Goal: Task Accomplishment & Management: Manage account settings

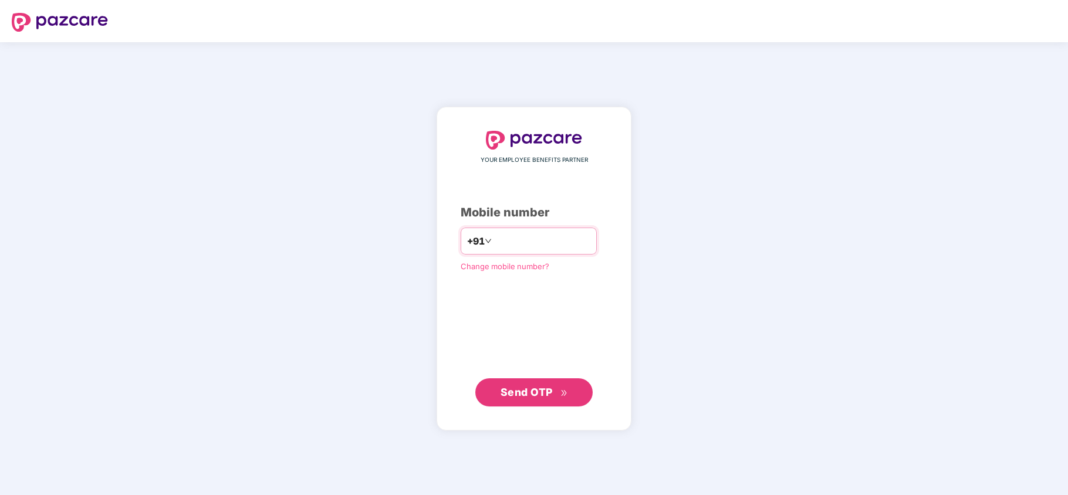
type input "**********"
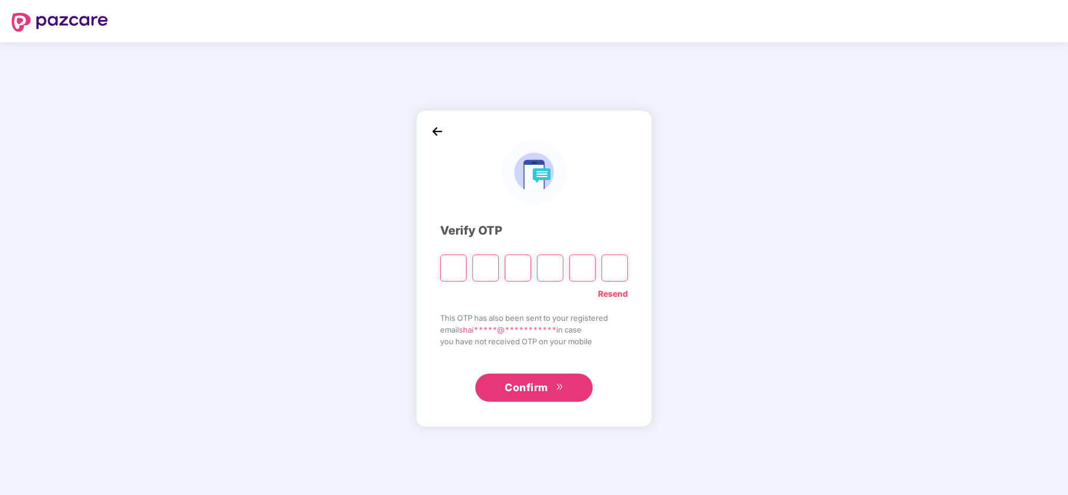
type input "*"
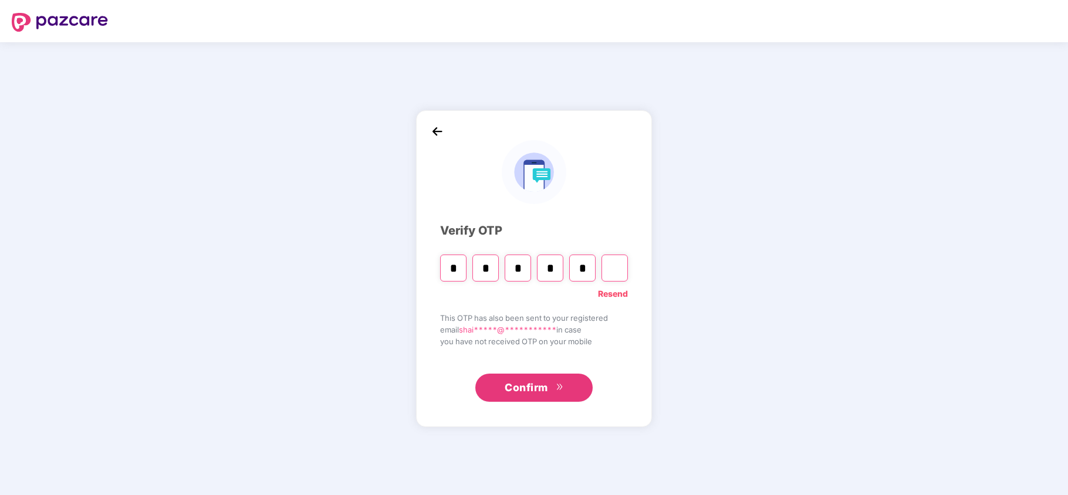
type input "*"
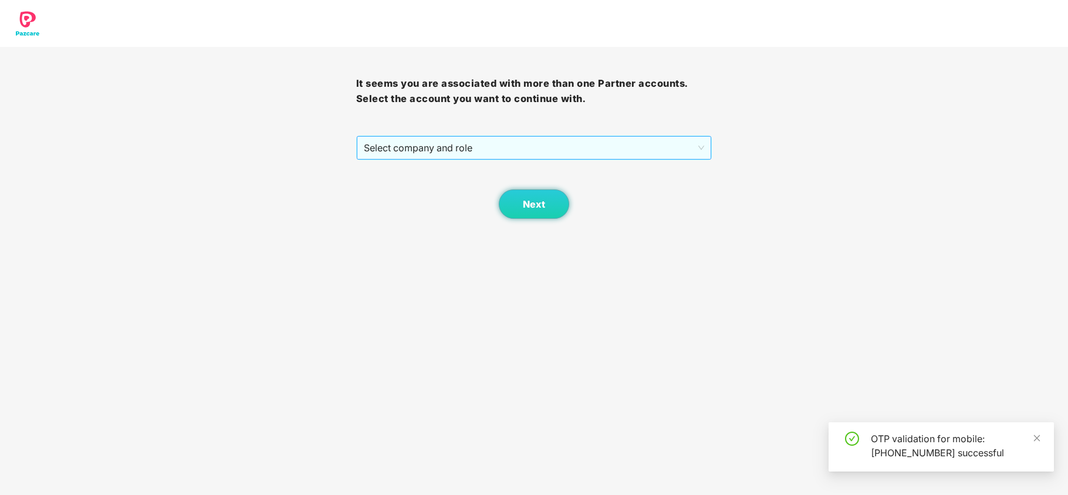
click at [453, 148] on span "Select company and role" at bounding box center [534, 148] width 341 height 22
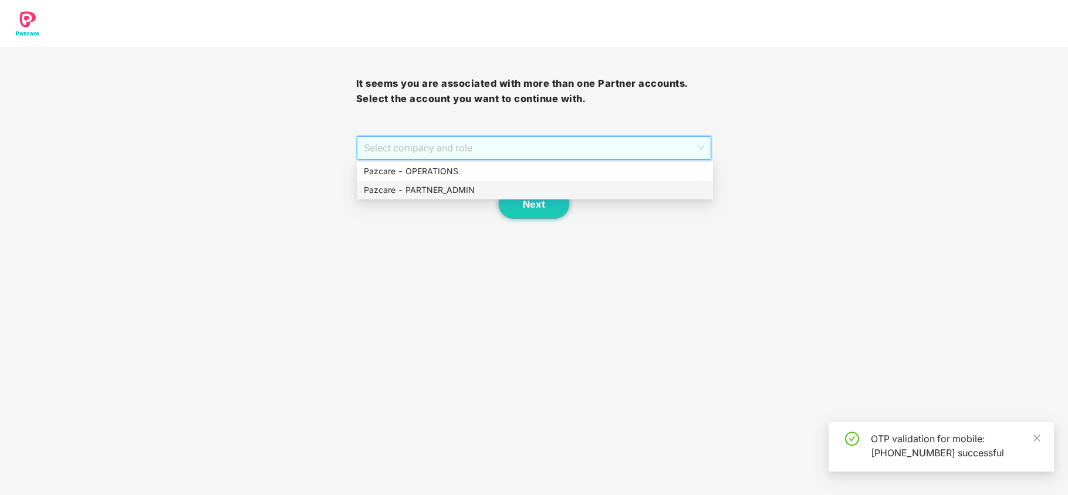
click at [428, 187] on div "Pazcare - PARTNER_ADMIN" at bounding box center [535, 190] width 342 height 13
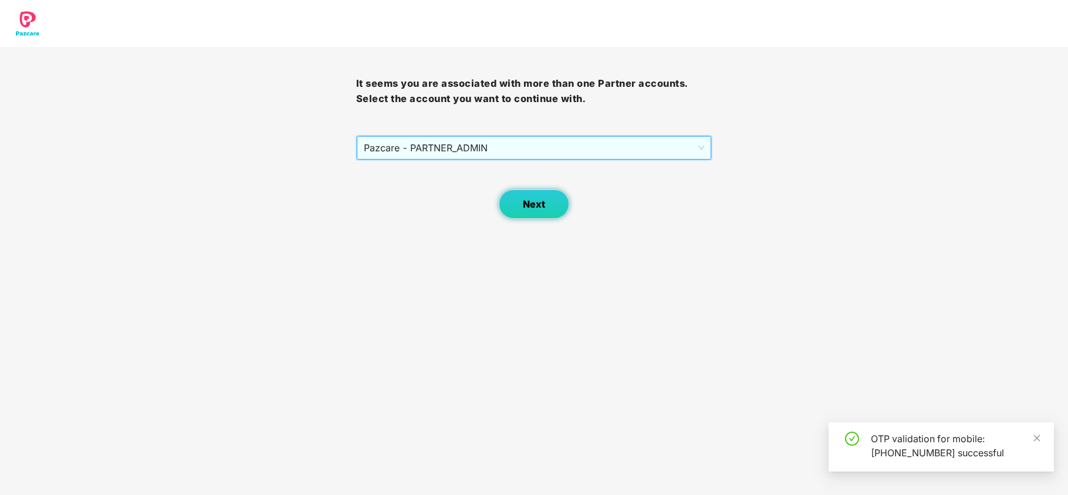
click at [529, 196] on button "Next" at bounding box center [534, 204] width 70 height 29
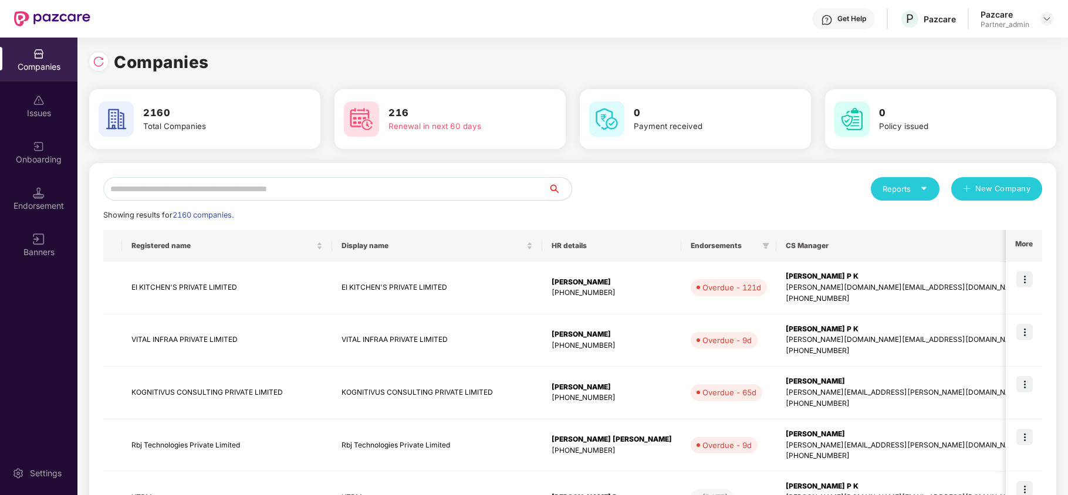
click at [222, 197] on input "text" at bounding box center [325, 188] width 445 height 23
paste input "**********"
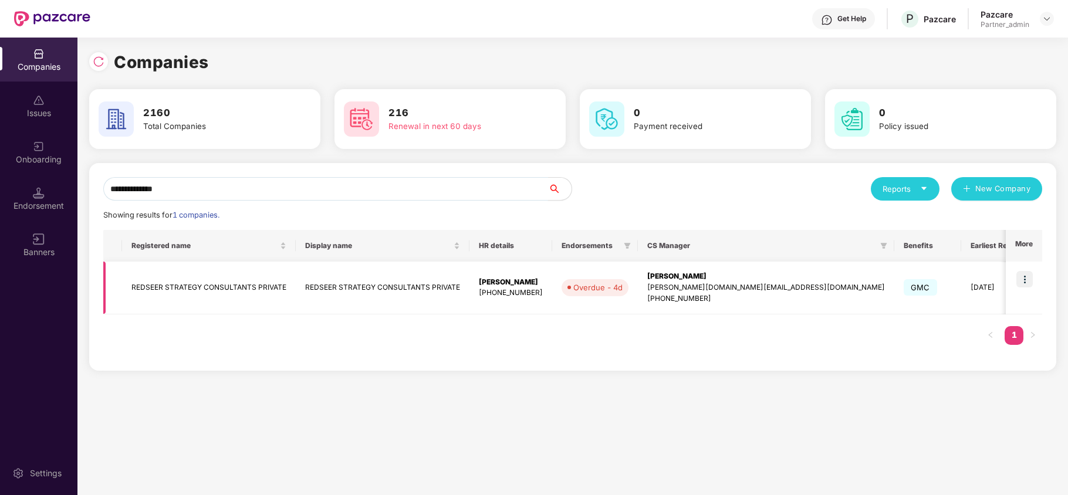
type input "**********"
click at [1027, 280] on img at bounding box center [1025, 279] width 16 height 16
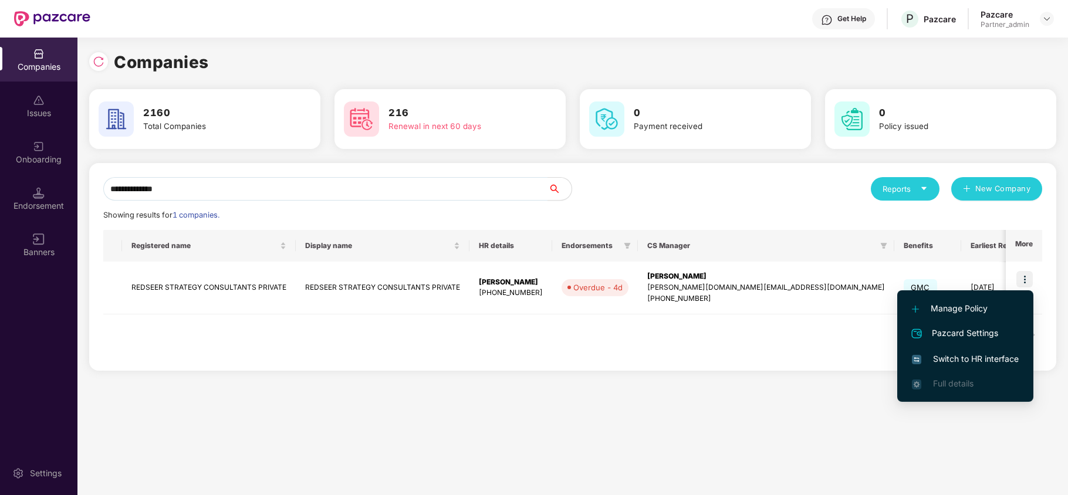
click at [986, 357] on span "Switch to HR interface" at bounding box center [965, 359] width 107 height 13
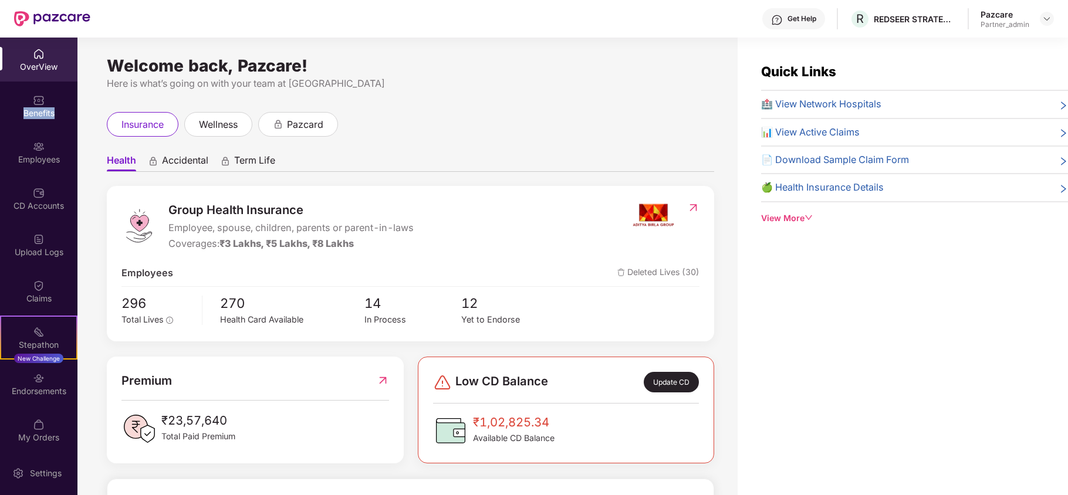
click at [23, 119] on div "Benefits" at bounding box center [38, 106] width 77 height 44
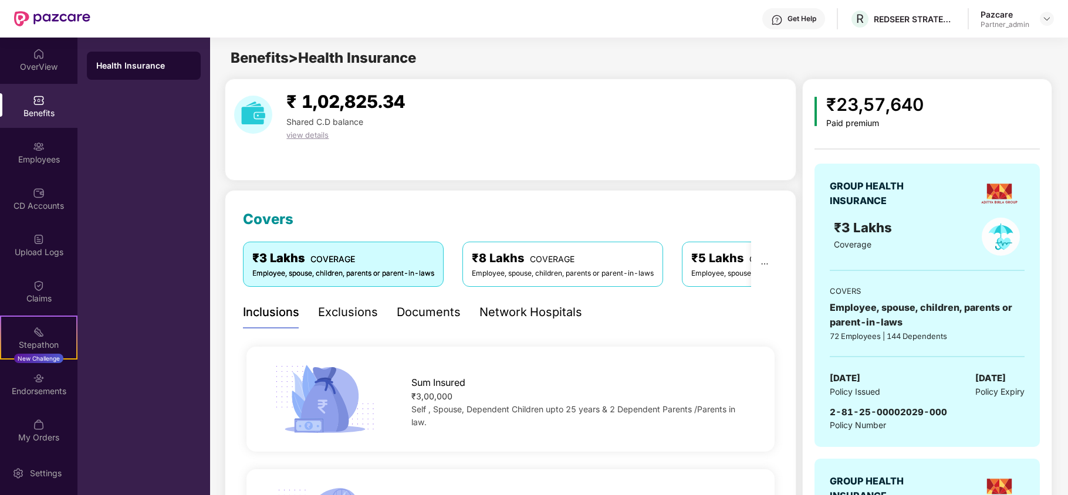
click at [386, 310] on div "Inclusions Exclusions Documents Network Hospitals" at bounding box center [412, 312] width 339 height 32
click at [406, 310] on div "Documents" at bounding box center [429, 312] width 64 height 18
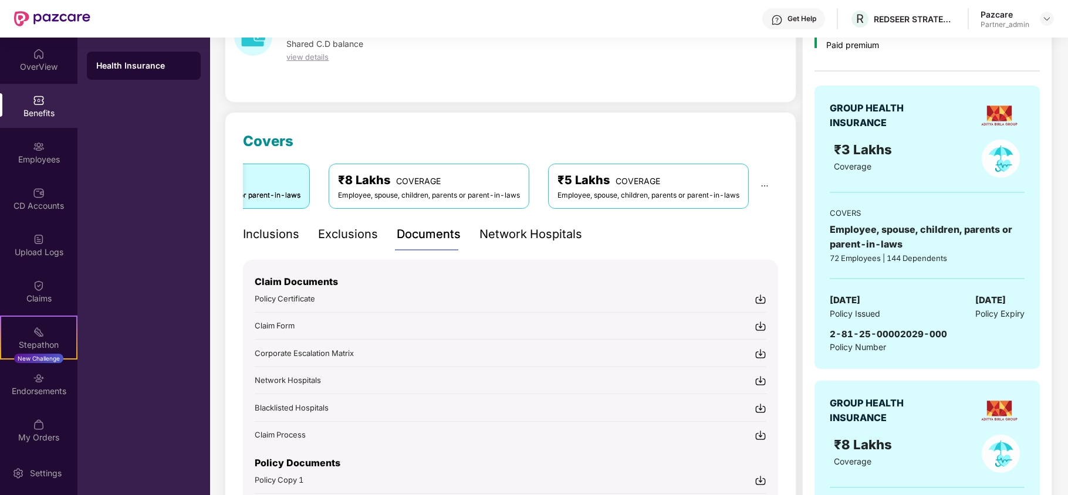
scroll to position [235, 0]
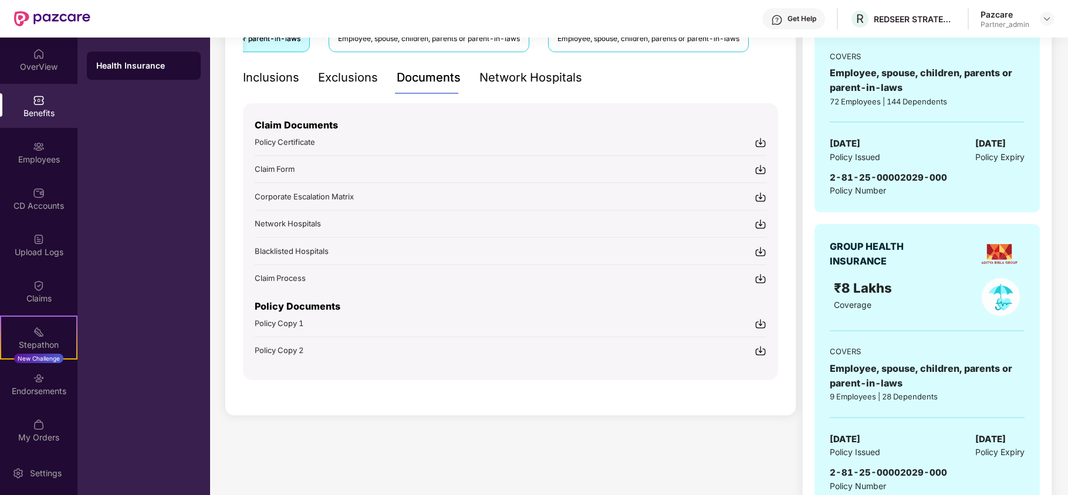
click at [759, 322] on img at bounding box center [761, 324] width 12 height 12
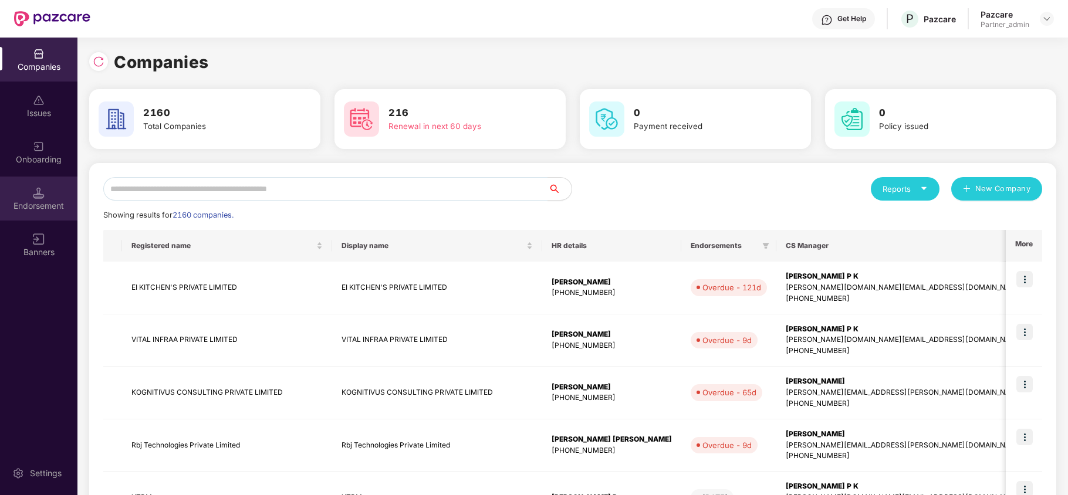
click at [39, 195] on img at bounding box center [39, 193] width 12 height 12
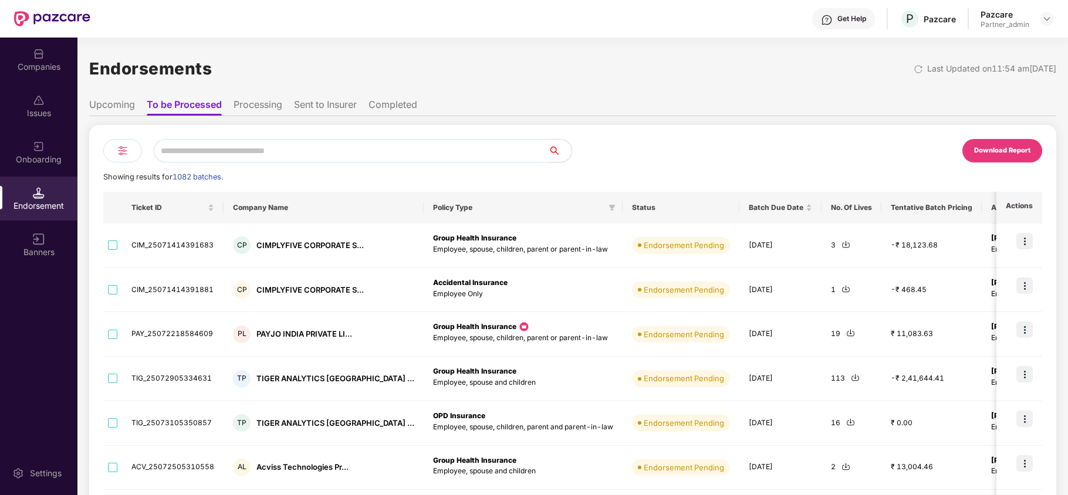
click at [340, 144] on input "text" at bounding box center [351, 150] width 394 height 23
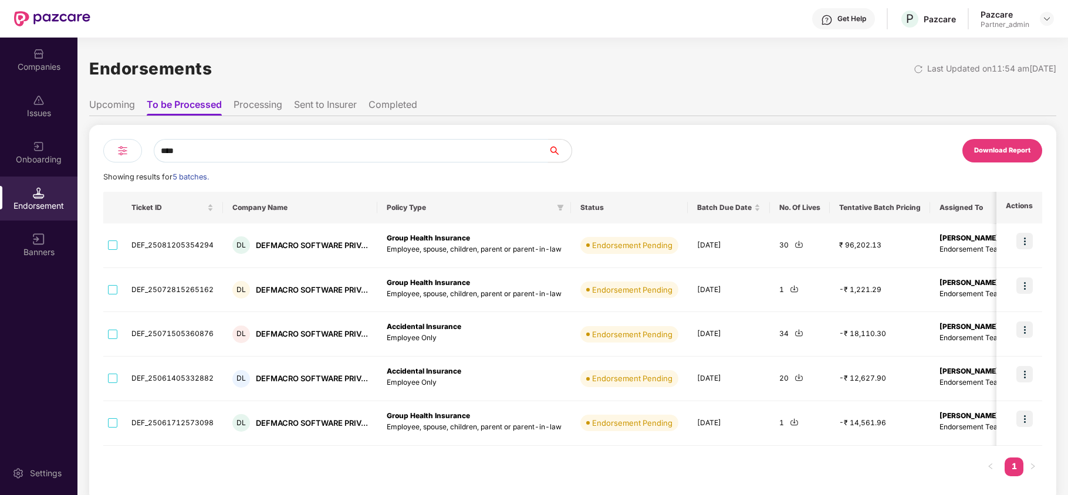
type input "****"
click at [121, 153] on img at bounding box center [123, 151] width 14 height 14
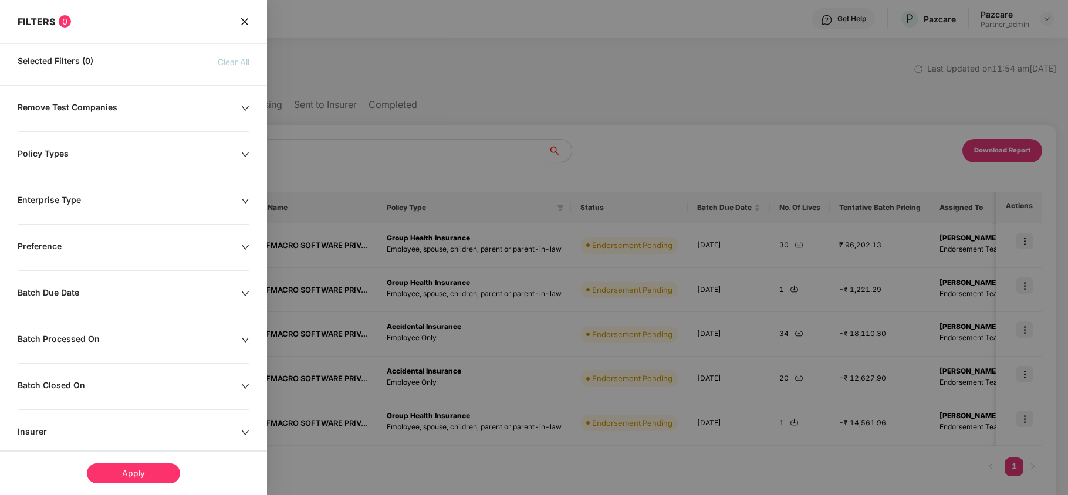
click at [50, 153] on div "Policy Types" at bounding box center [130, 154] width 224 height 13
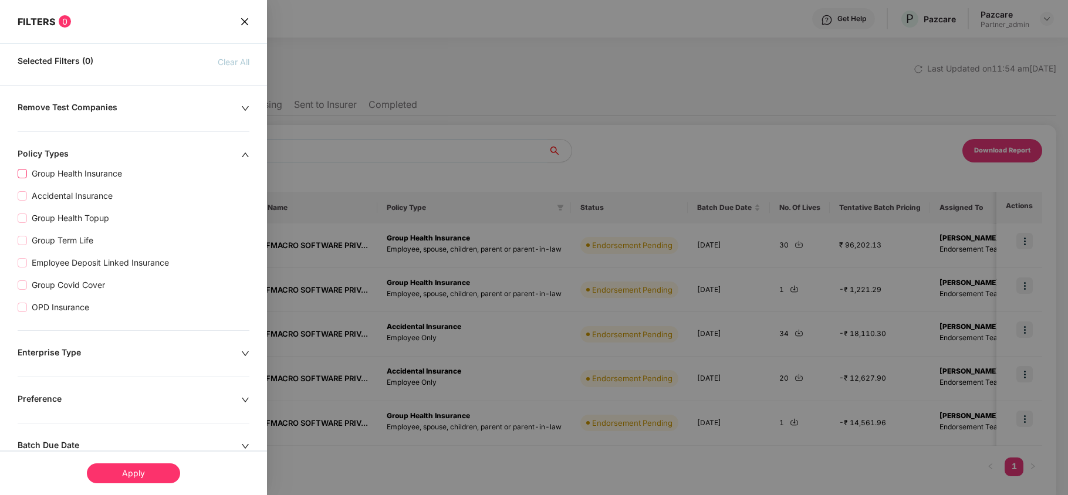
click at [81, 175] on span "Group Health Insurance" at bounding box center [77, 173] width 100 height 13
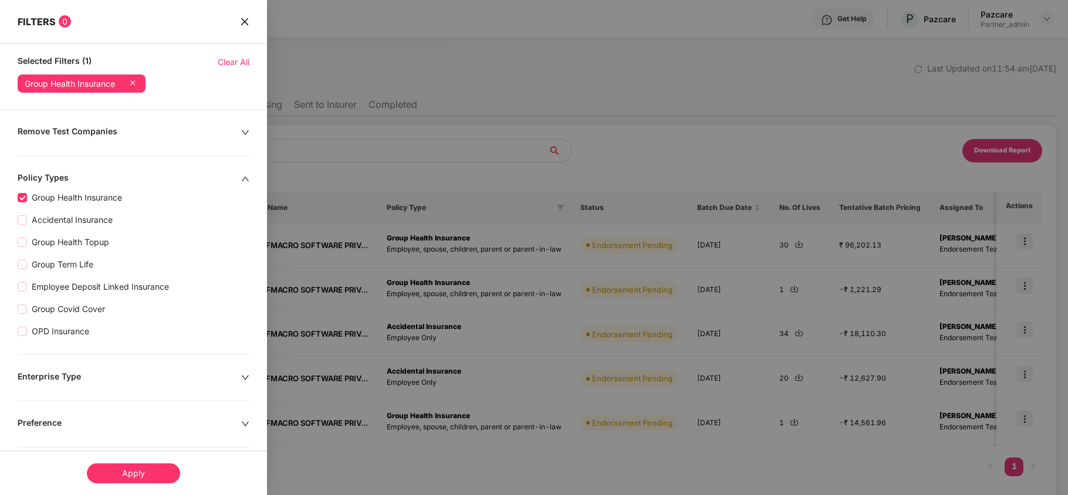
drag, startPoint x: 134, startPoint y: 472, endPoint x: 139, endPoint y: 467, distance: 7.1
click at [137, 471] on div "Apply" at bounding box center [133, 474] width 93 height 20
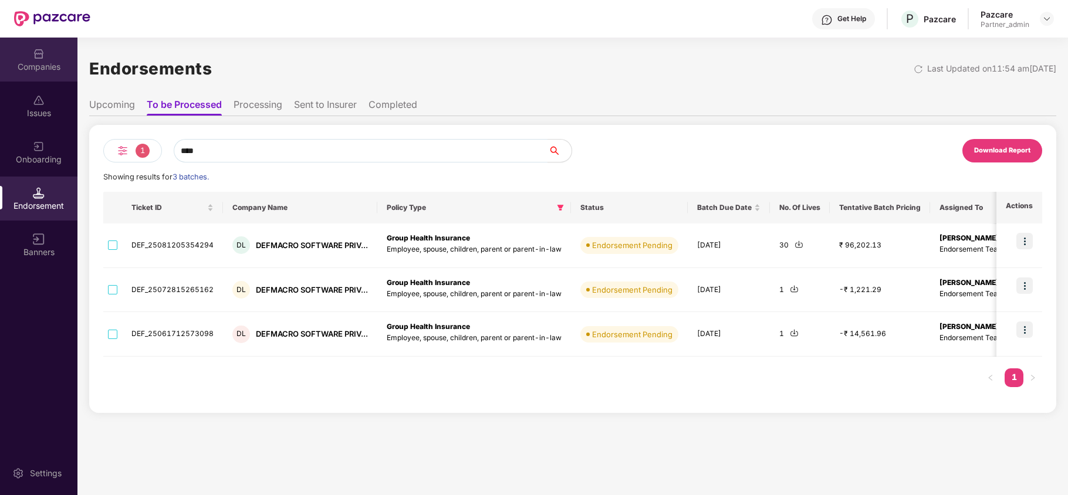
click at [19, 56] on div "Companies" at bounding box center [38, 60] width 77 height 44
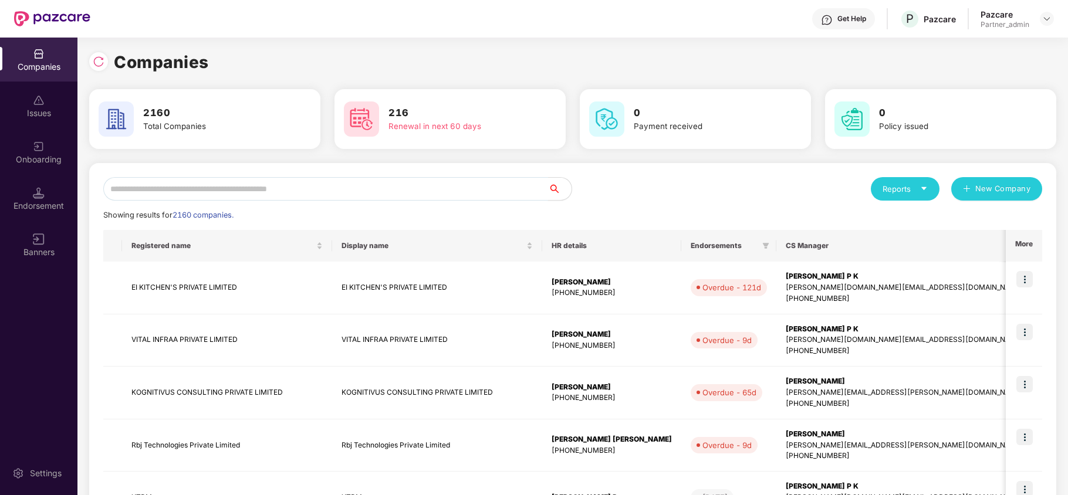
click at [291, 188] on input "text" at bounding box center [325, 188] width 445 height 23
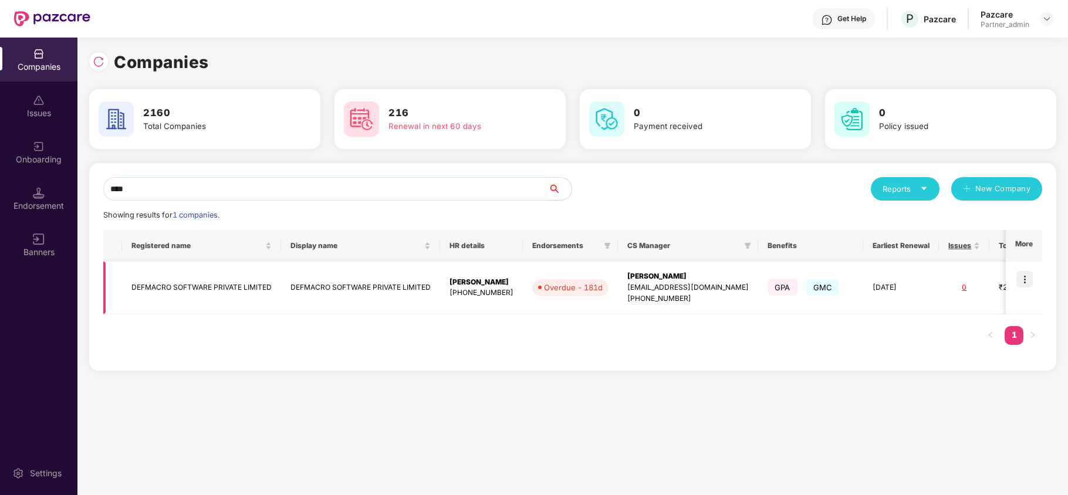
type input "****"
click at [1028, 280] on img at bounding box center [1025, 279] width 16 height 16
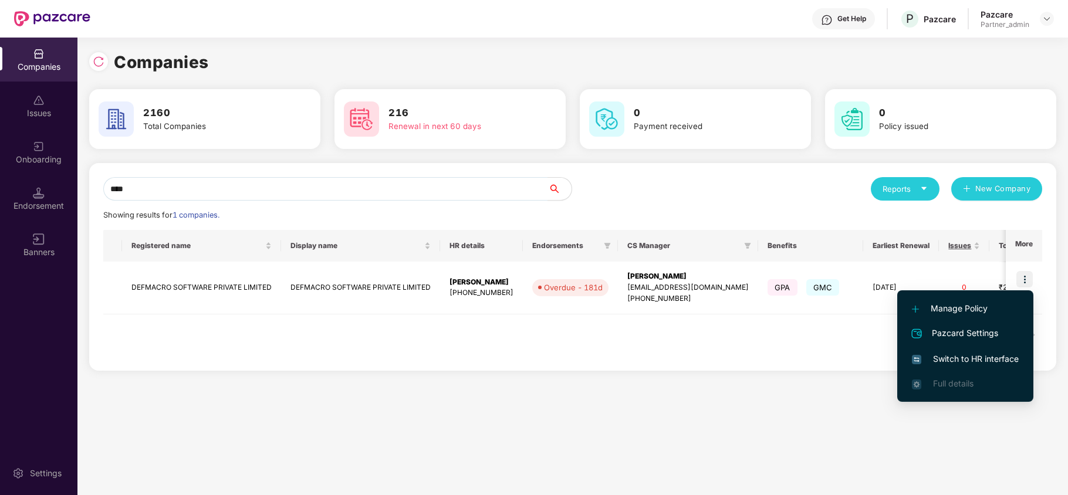
click at [982, 357] on span "Switch to HR interface" at bounding box center [965, 359] width 107 height 13
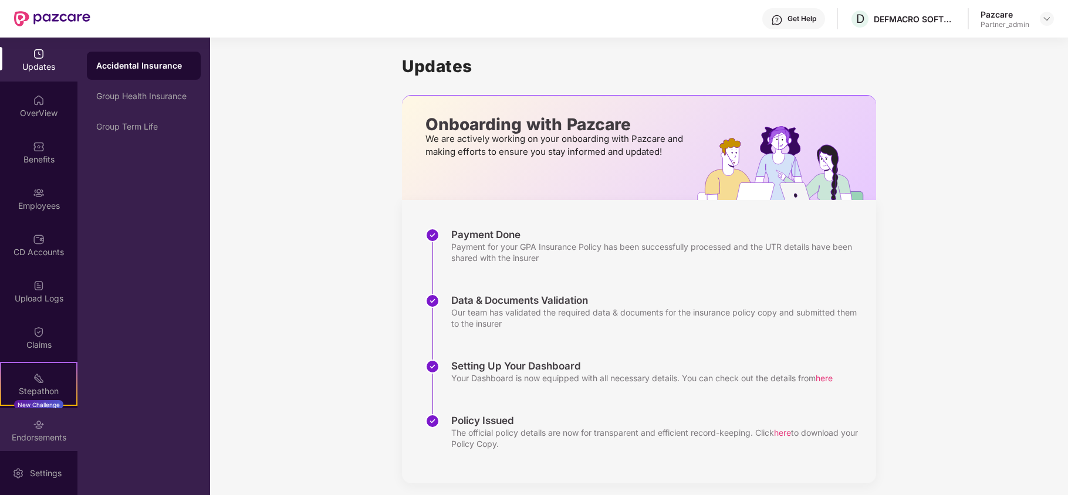
click at [27, 444] on div "Endorsements" at bounding box center [38, 430] width 77 height 44
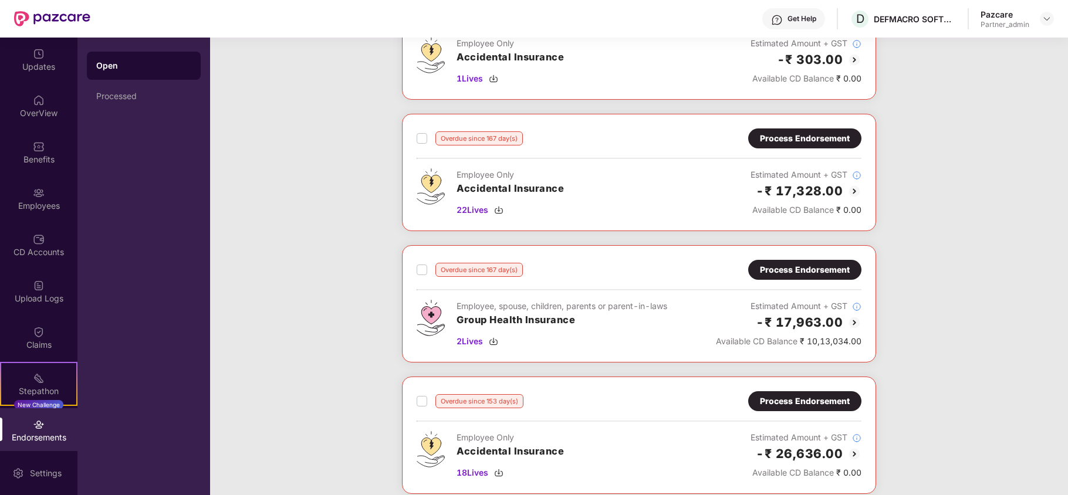
scroll to position [156, 0]
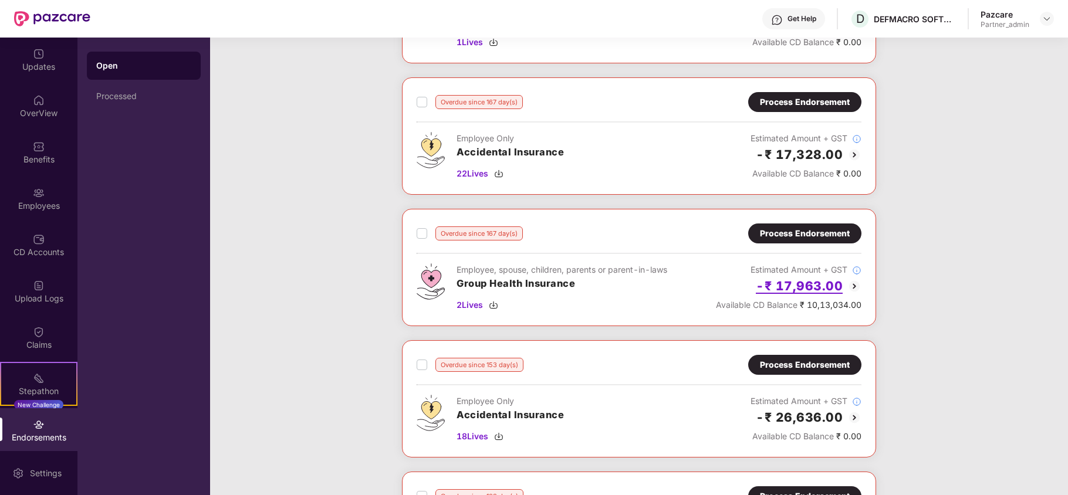
click at [818, 287] on h2 "-₹ 17,963.00" at bounding box center [799, 285] width 87 height 19
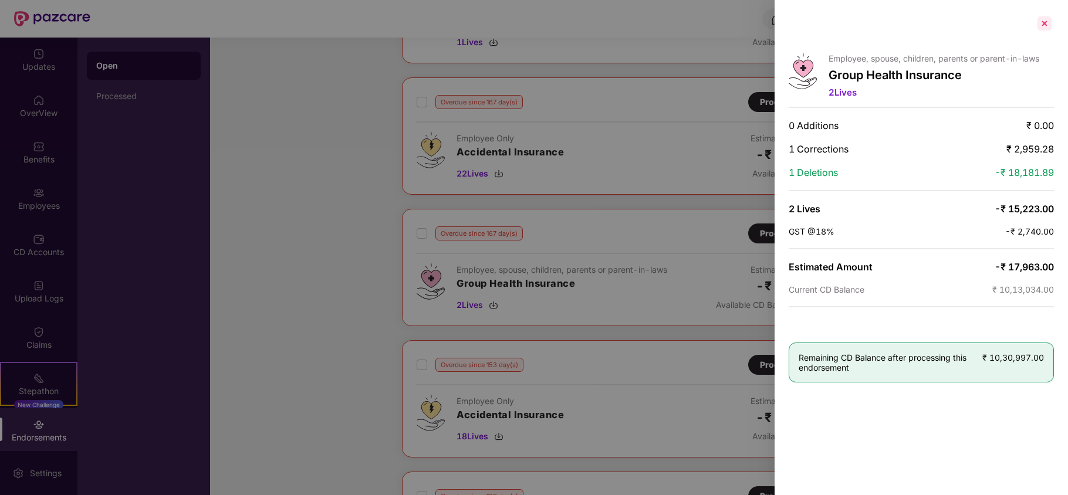
click at [1042, 23] on div at bounding box center [1044, 23] width 19 height 19
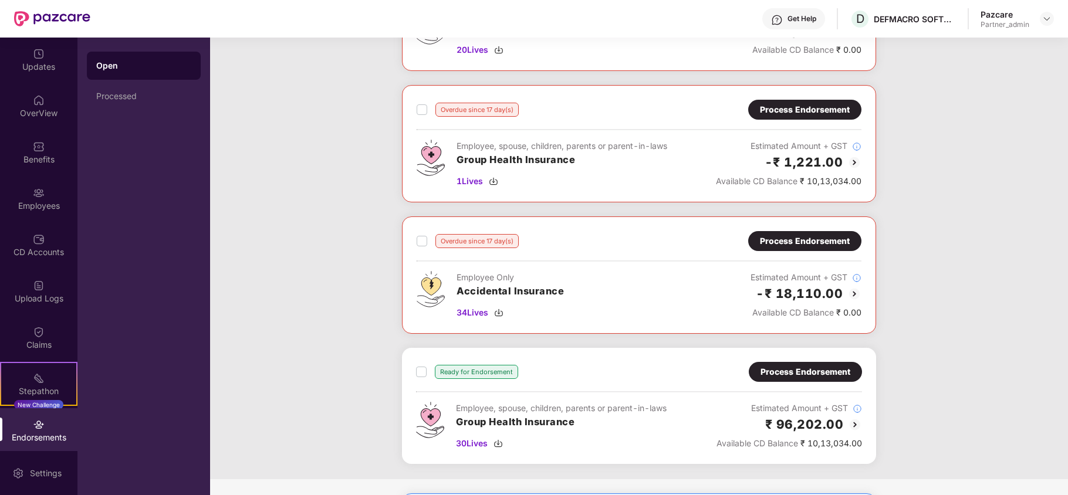
scroll to position [1177, 0]
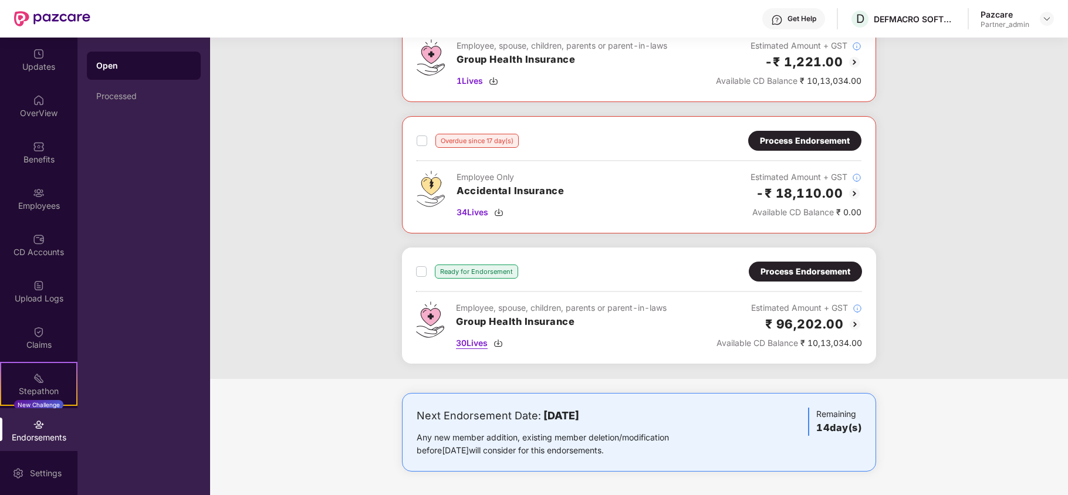
click at [498, 343] on img at bounding box center [498, 343] width 9 height 9
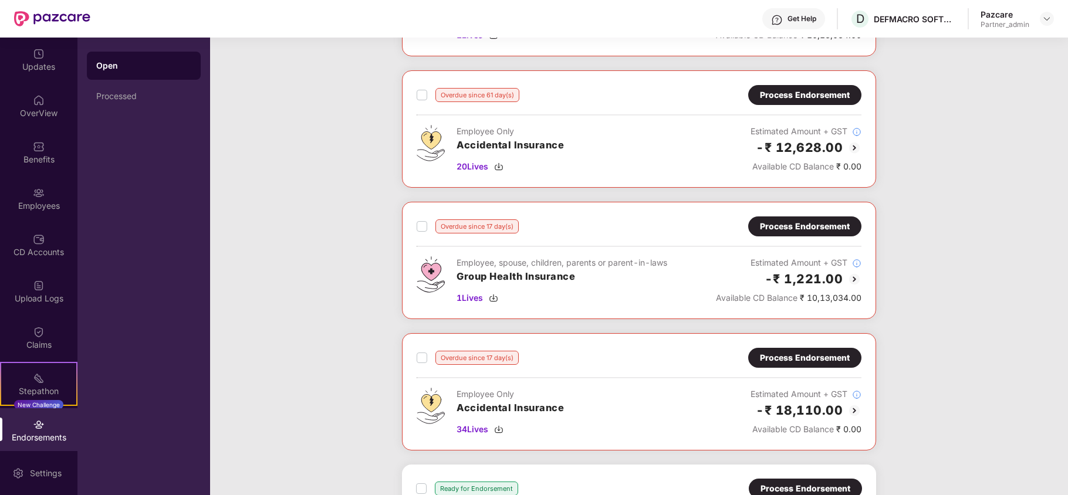
scroll to position [943, 0]
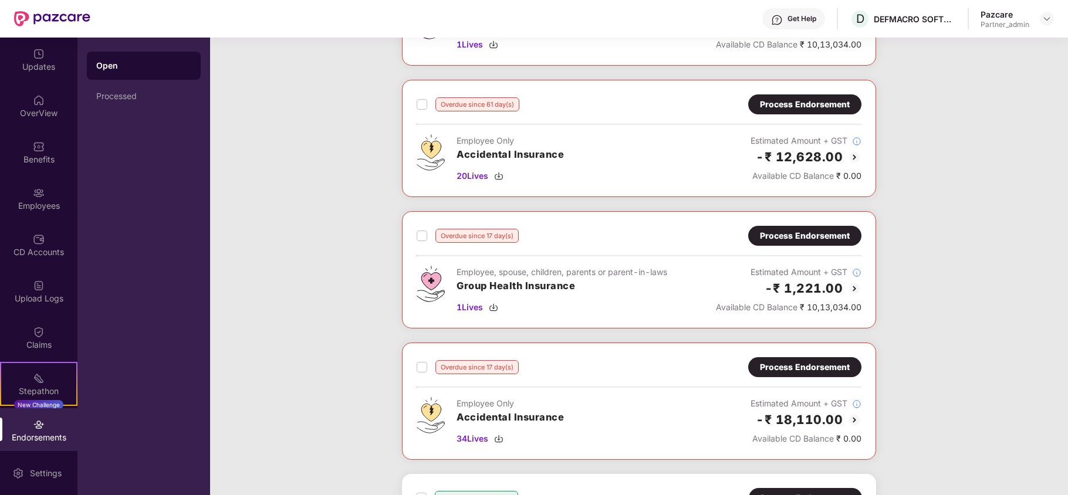
click at [810, 242] on div "Process Endorsement" at bounding box center [805, 235] width 90 height 13
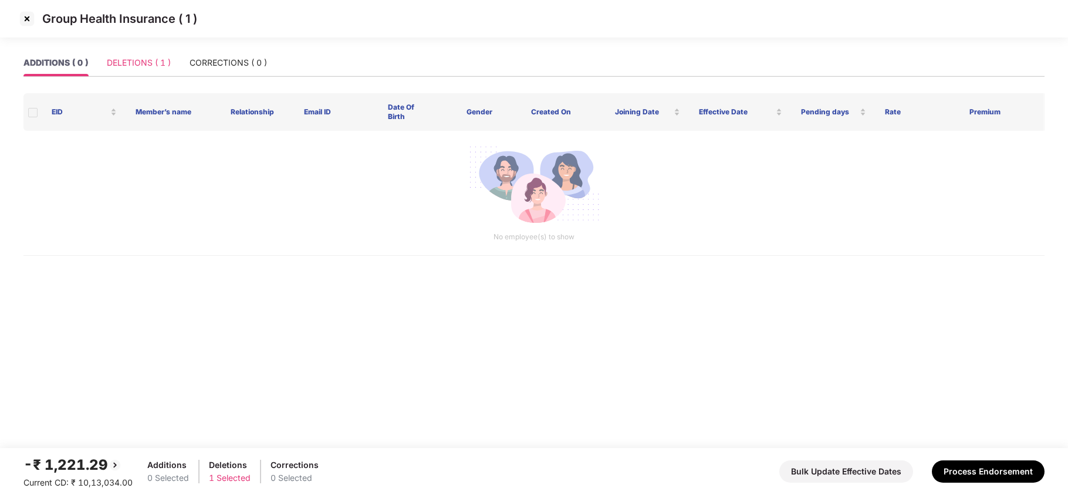
click at [144, 54] on div "DELETIONS ( 1 )" at bounding box center [139, 62] width 64 height 27
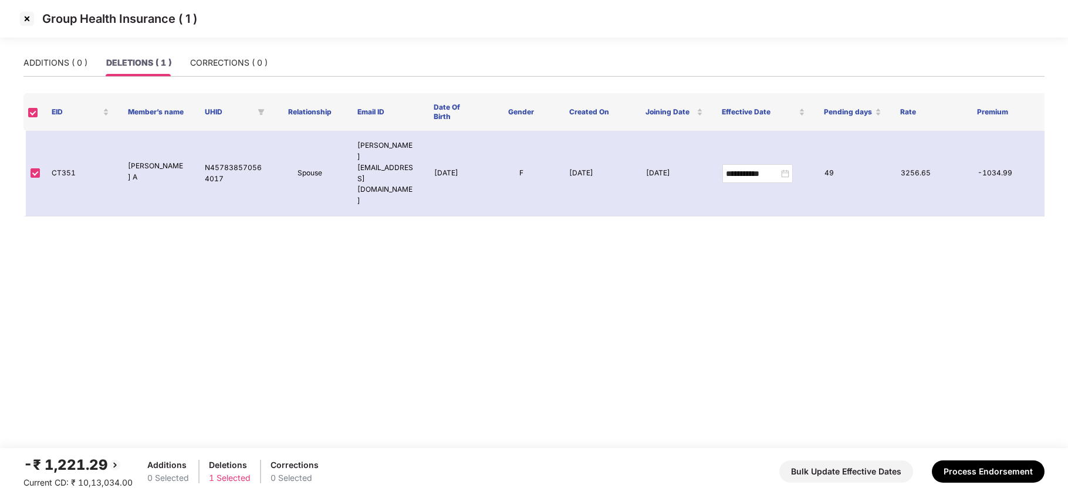
click at [22, 17] on img at bounding box center [27, 18] width 19 height 19
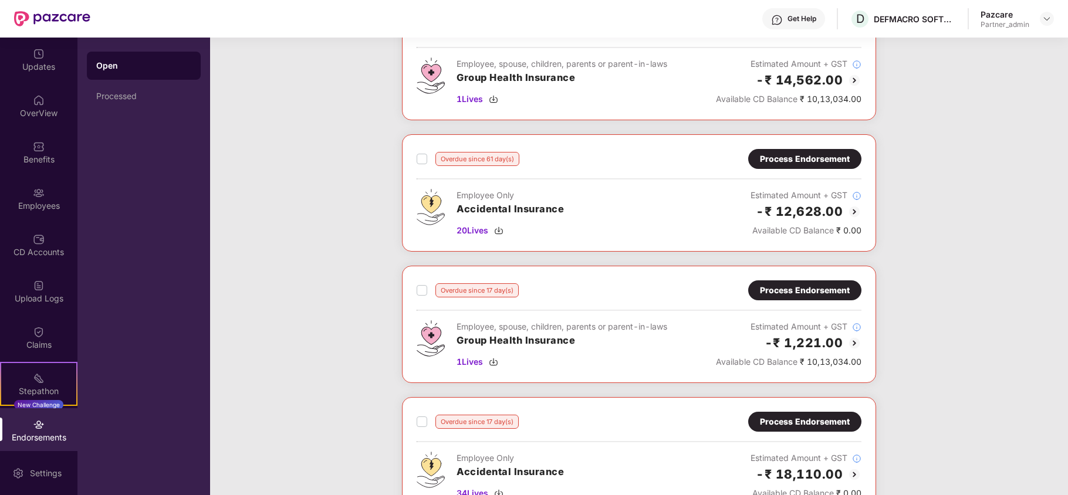
scroll to position [865, 0]
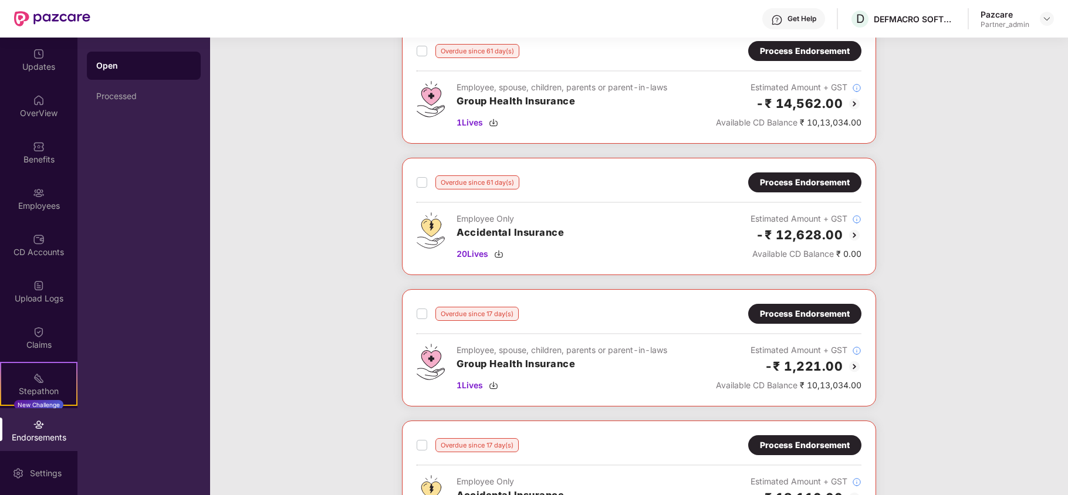
click at [824, 54] on div "Process Endorsement" at bounding box center [805, 51] width 90 height 13
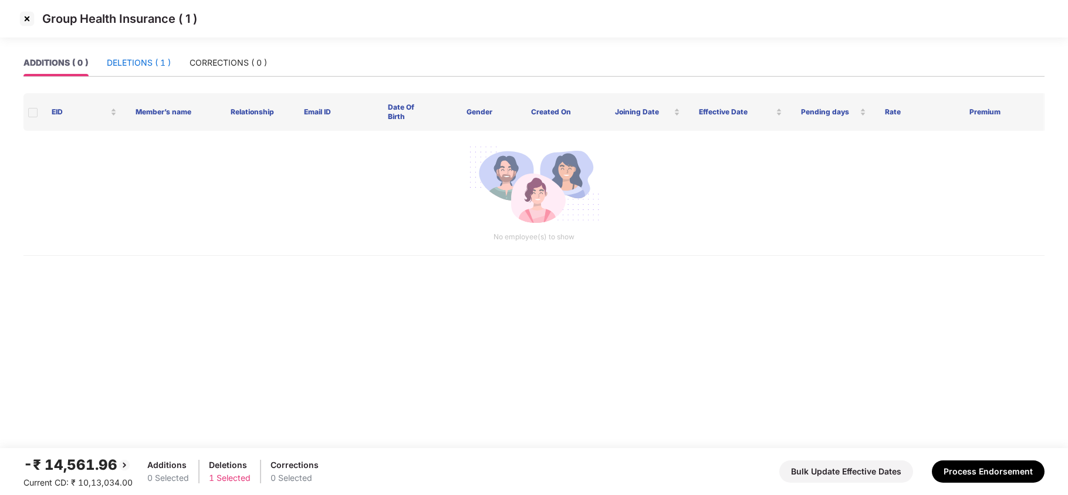
click at [162, 59] on div "DELETIONS ( 1 )" at bounding box center [139, 62] width 64 height 13
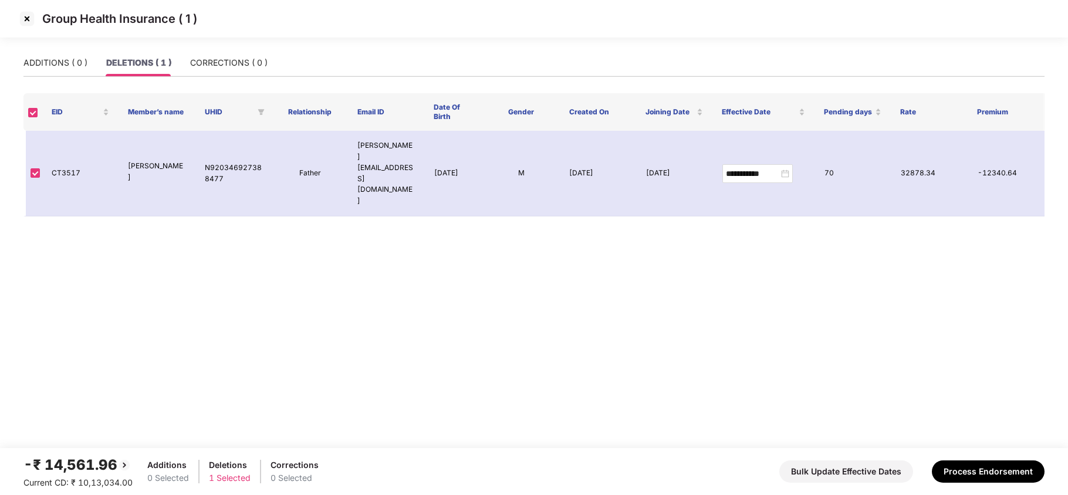
click at [24, 20] on img at bounding box center [27, 18] width 19 height 19
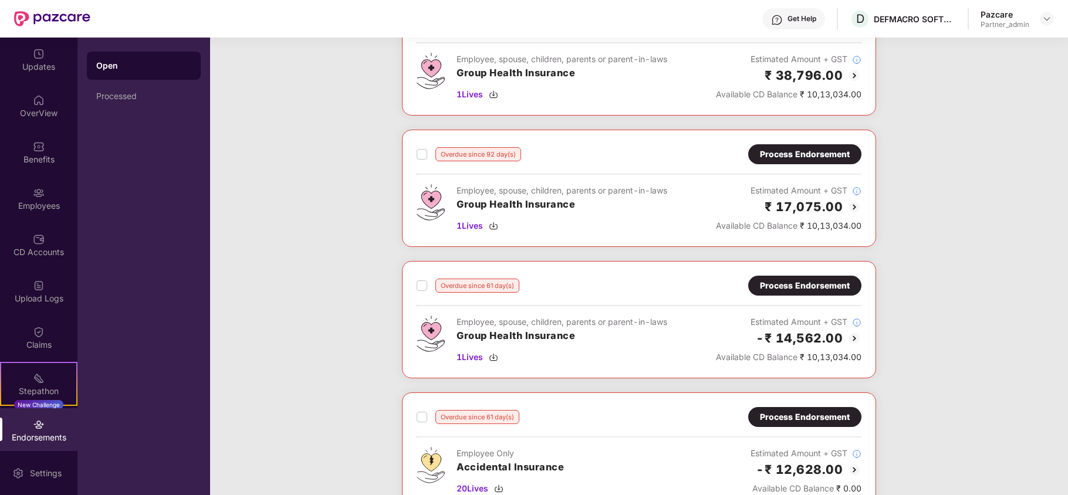
scroll to position [552, 0]
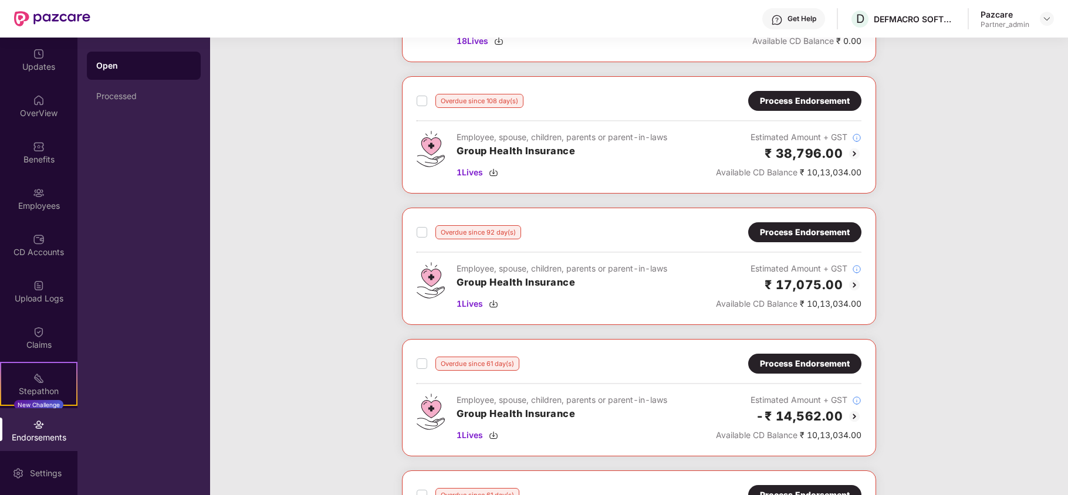
click at [816, 239] on div "Process Endorsement" at bounding box center [805, 232] width 90 height 13
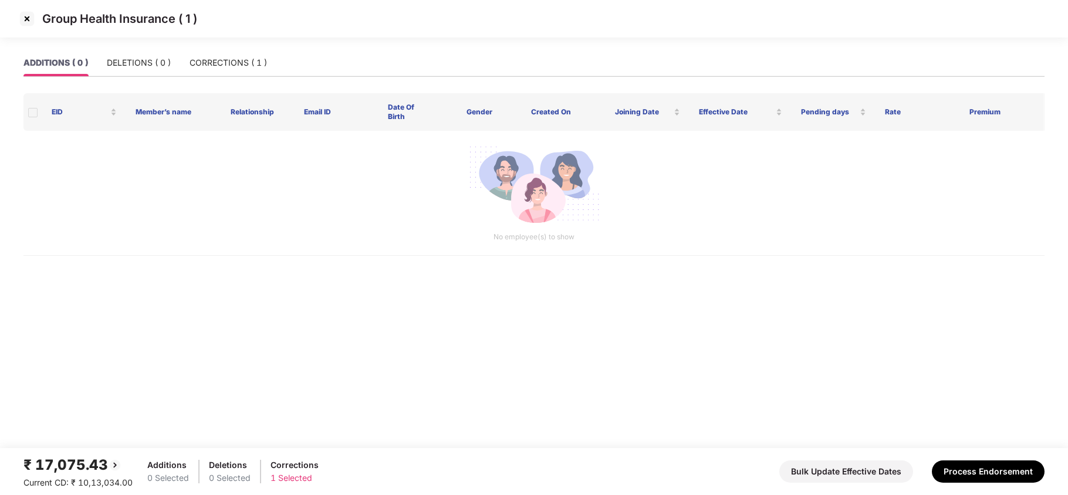
click at [32, 21] on img at bounding box center [27, 18] width 19 height 19
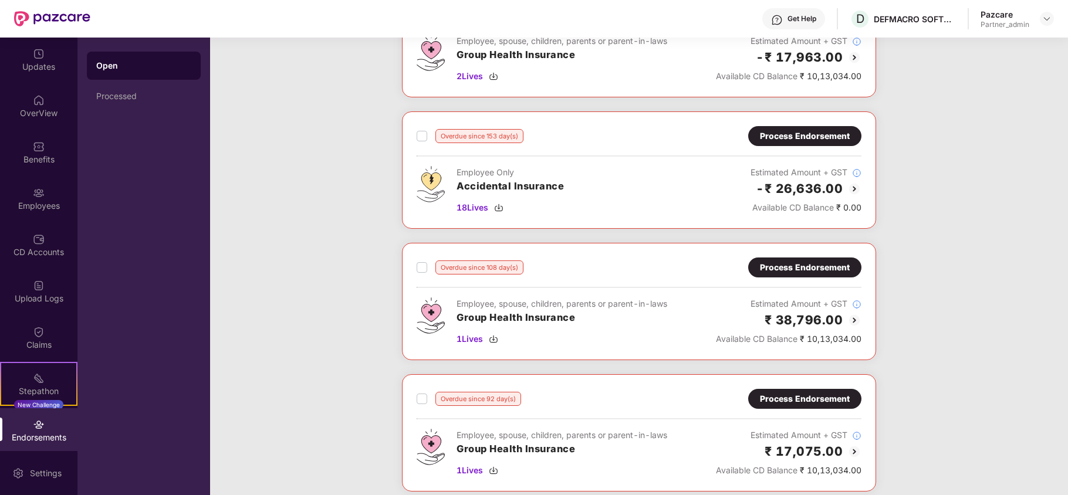
scroll to position [391, 0]
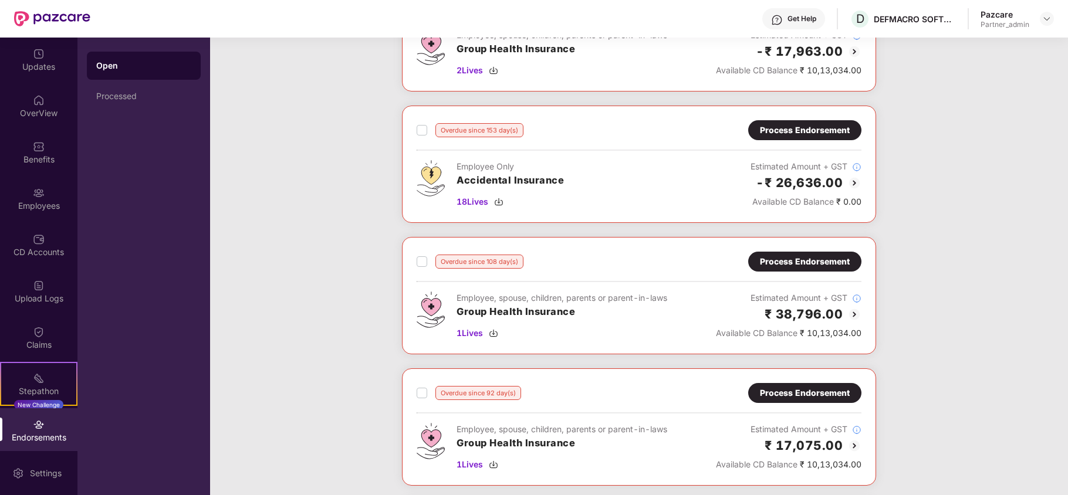
click at [834, 263] on div "Process Endorsement" at bounding box center [805, 261] width 90 height 13
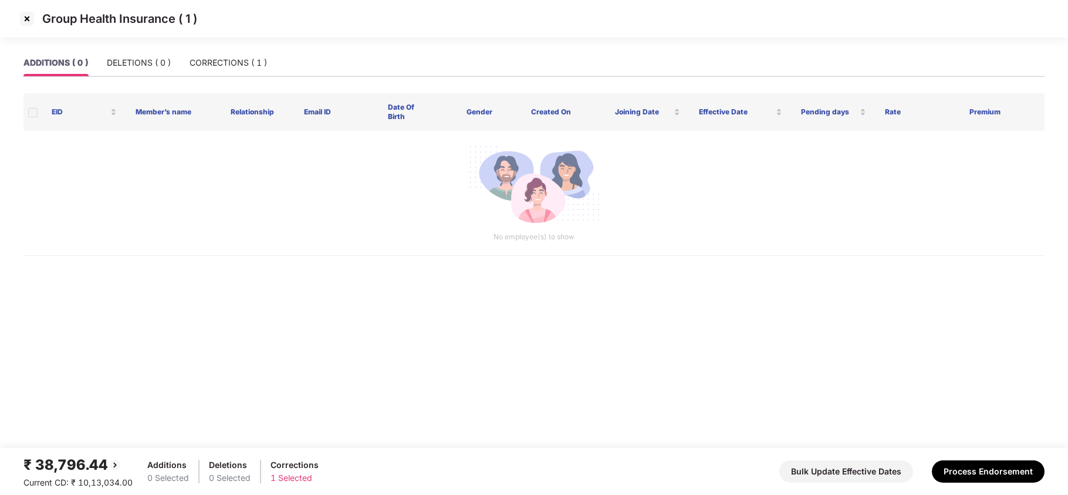
click at [27, 22] on img at bounding box center [27, 18] width 19 height 19
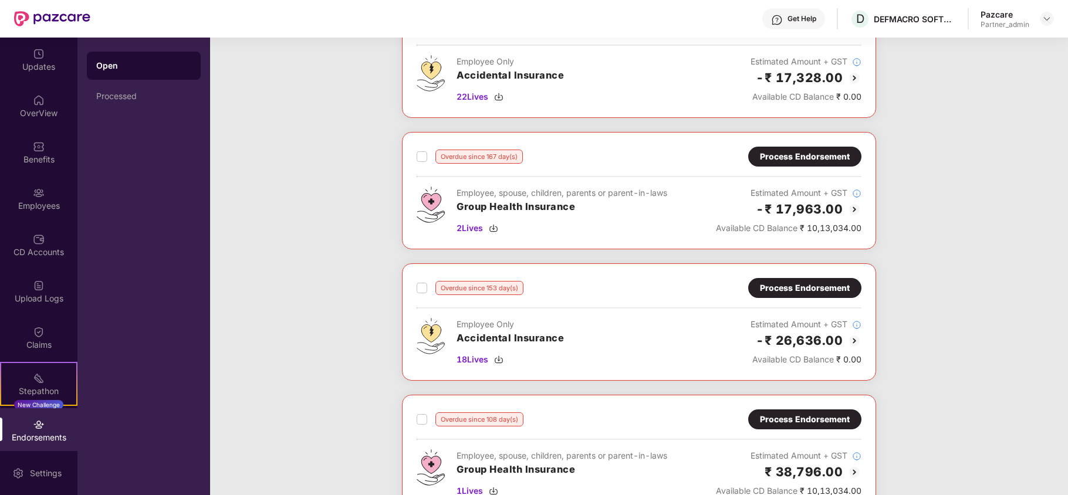
scroll to position [235, 0]
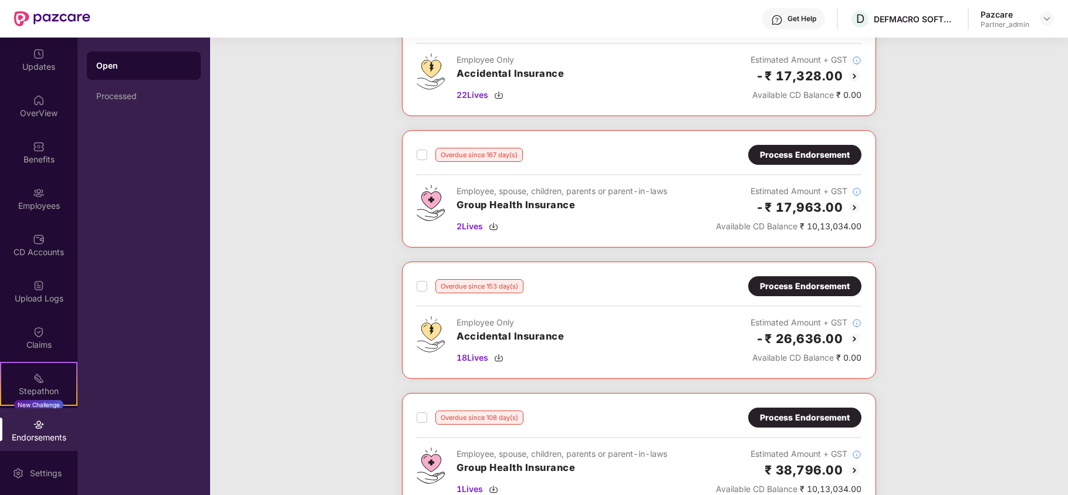
click at [786, 151] on div "Process Endorsement" at bounding box center [805, 154] width 90 height 13
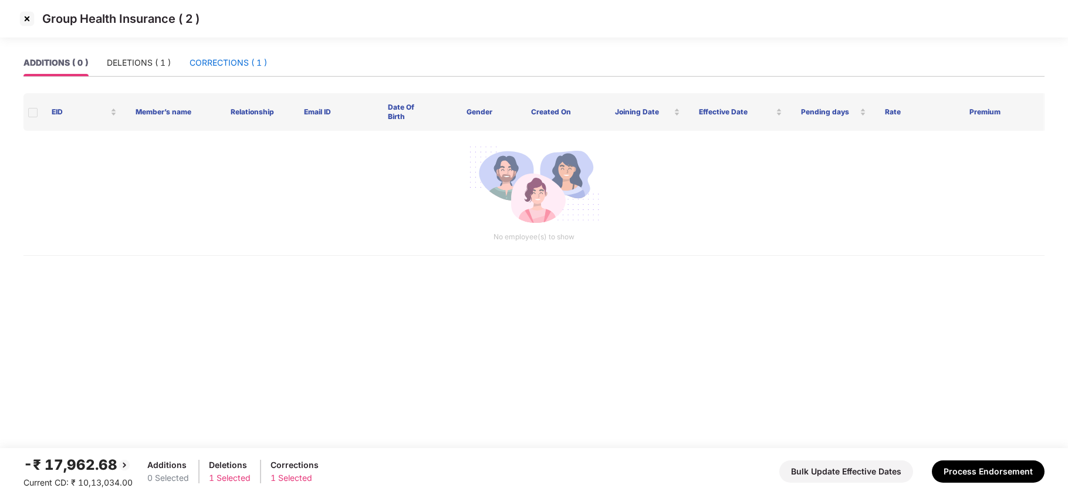
click at [220, 61] on div "CORRECTIONS ( 1 )" at bounding box center [228, 62] width 77 height 13
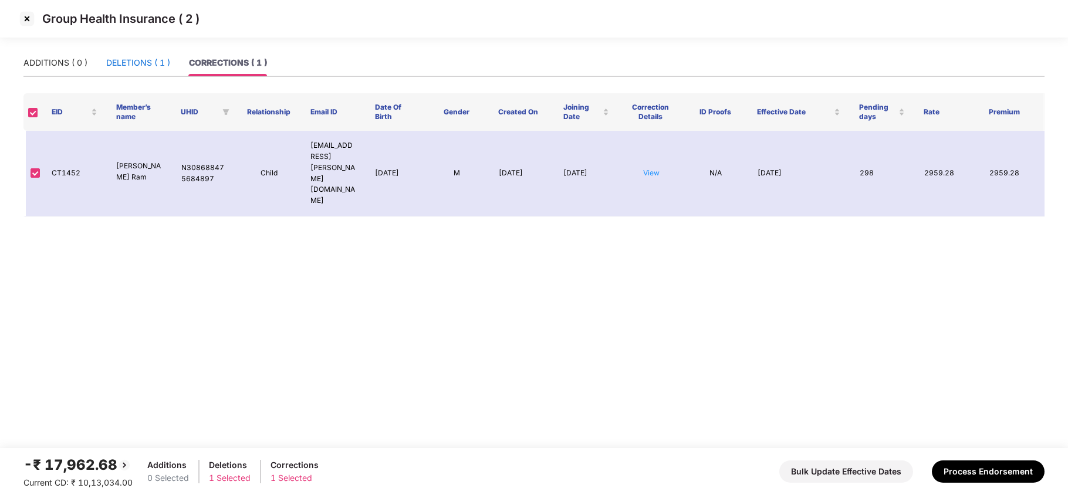
click at [118, 66] on div "DELETIONS ( 1 )" at bounding box center [138, 62] width 64 height 13
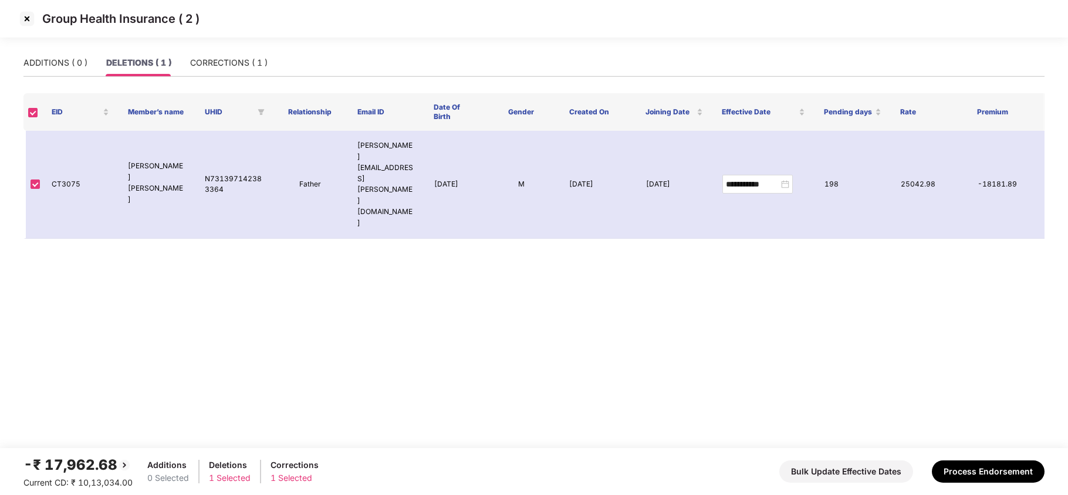
click at [32, 19] on img at bounding box center [27, 18] width 19 height 19
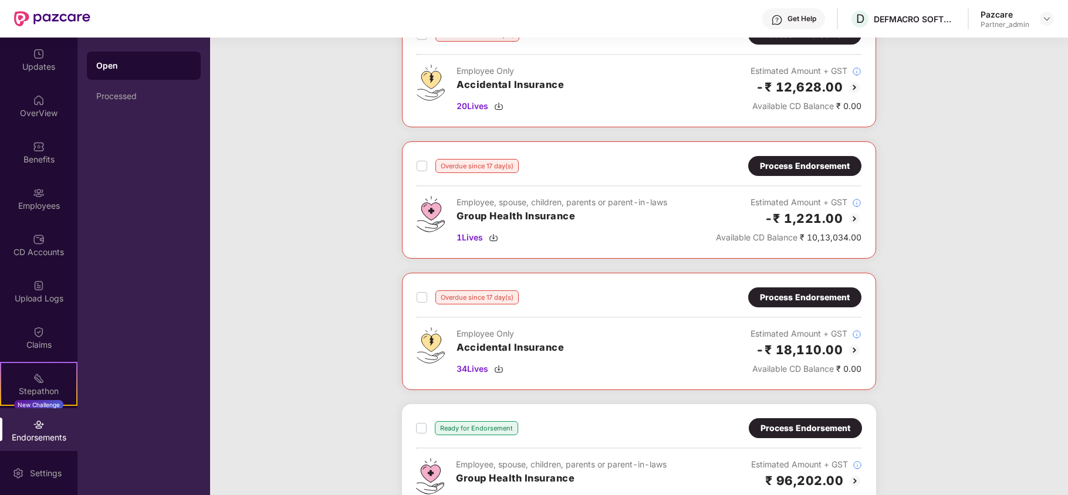
scroll to position [1177, 0]
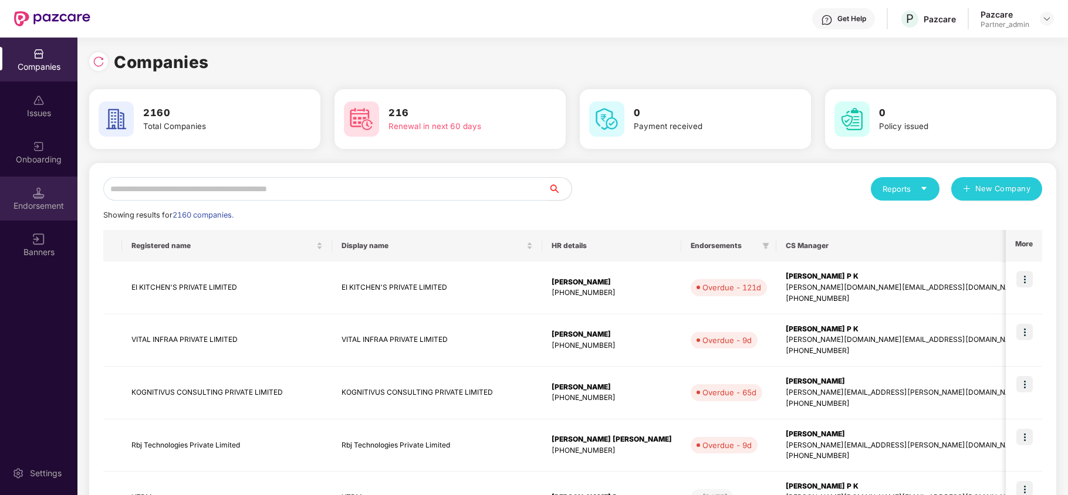
click at [40, 202] on div "Endorsement" at bounding box center [38, 206] width 77 height 12
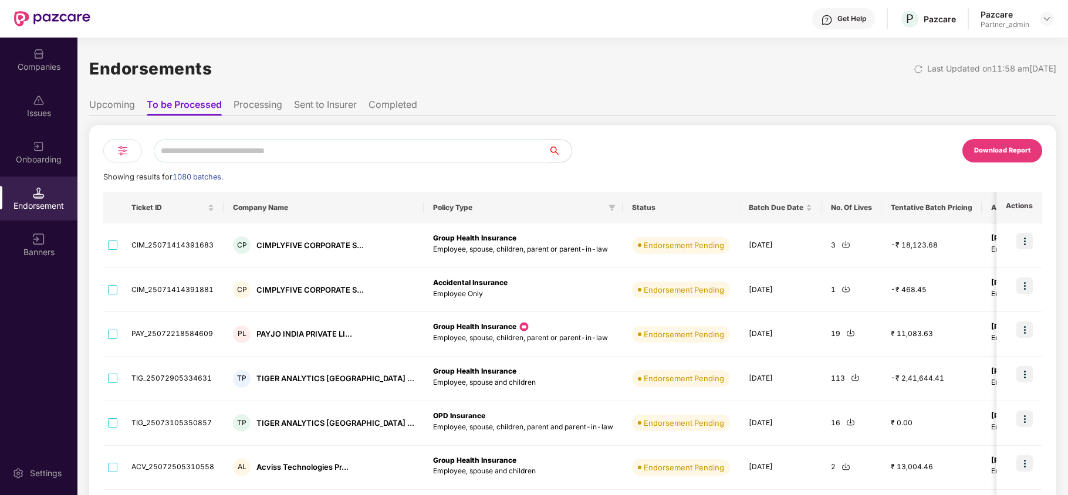
click at [282, 146] on input "text" at bounding box center [351, 150] width 394 height 23
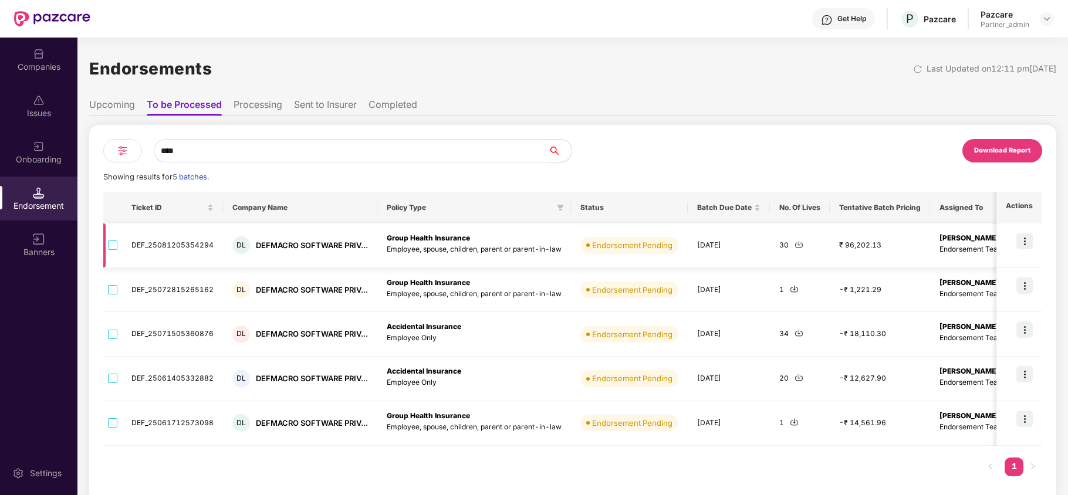
type input "****"
click at [1025, 242] on img at bounding box center [1025, 241] width 16 height 16
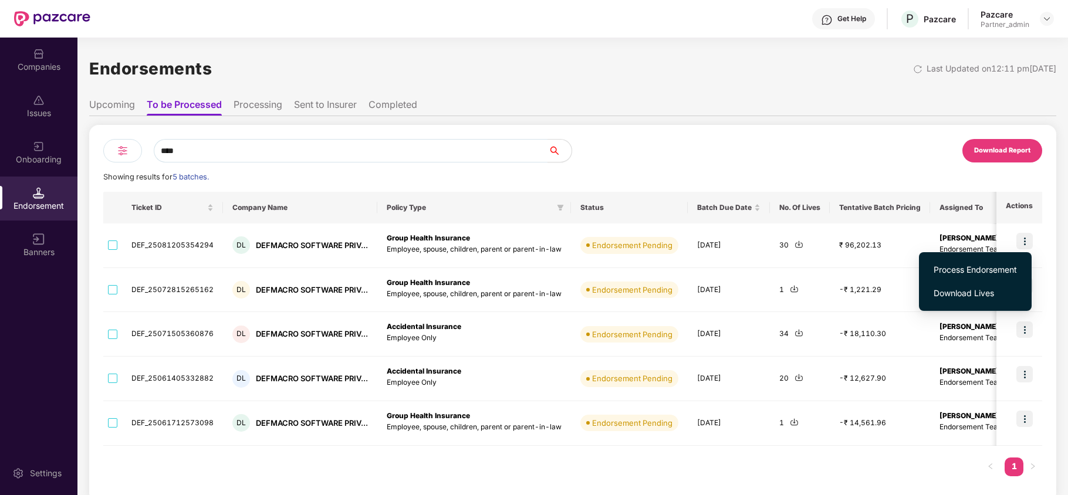
click at [979, 268] on span "Process Endorsement" at bounding box center [975, 270] width 83 height 13
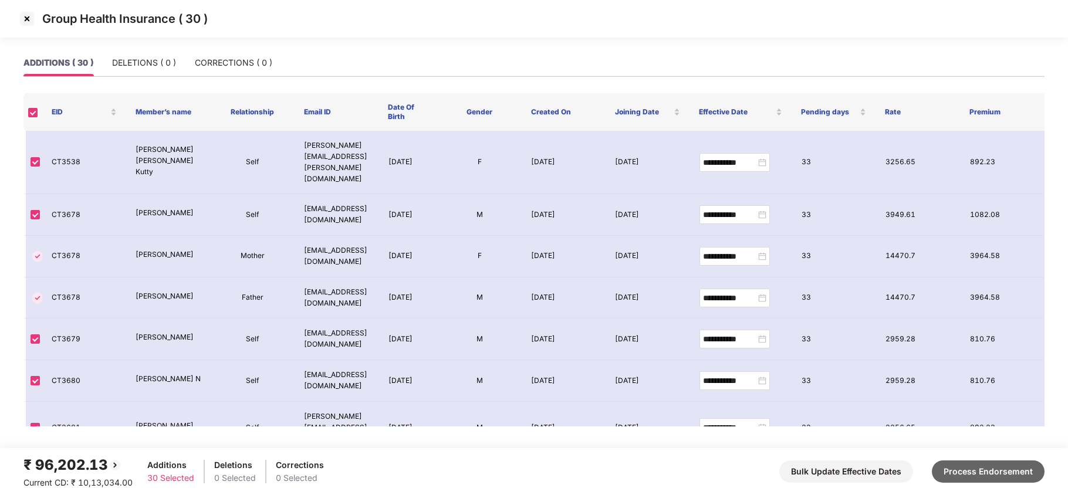
click at [1006, 471] on button "Process Endorsement" at bounding box center [988, 472] width 113 height 22
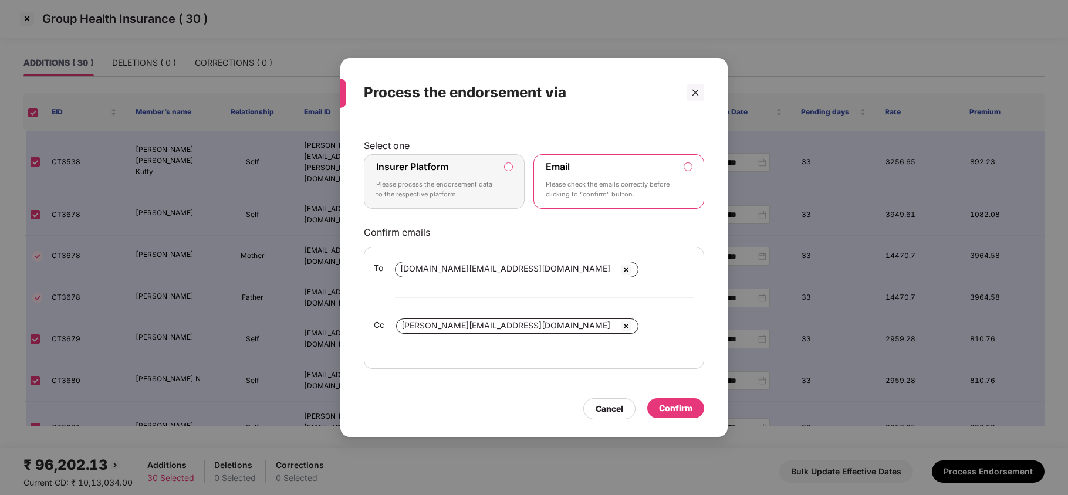
click at [500, 180] on label "Insurer Platform Please process the endorsement data to the respective platform" at bounding box center [444, 181] width 161 height 55
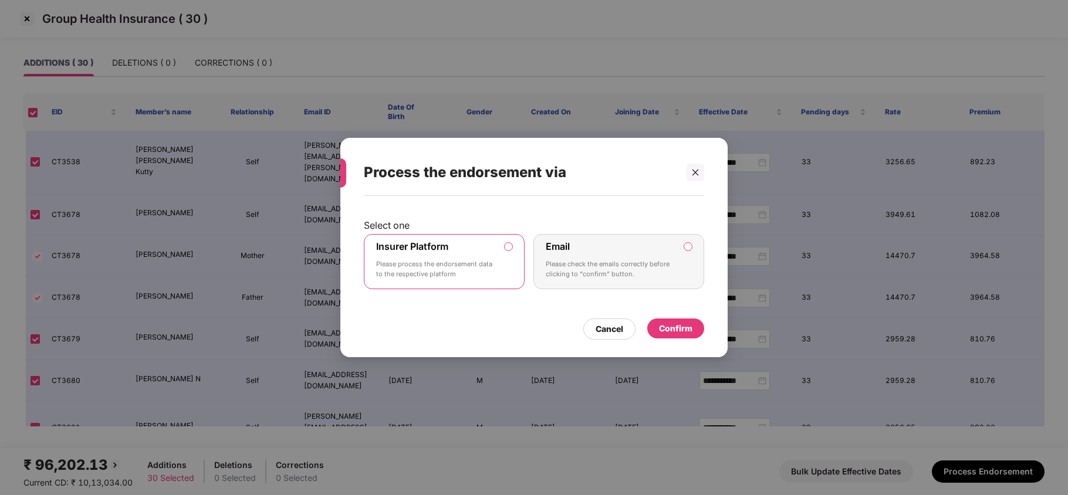
click at [676, 329] on div "Confirm" at bounding box center [675, 328] width 33 height 13
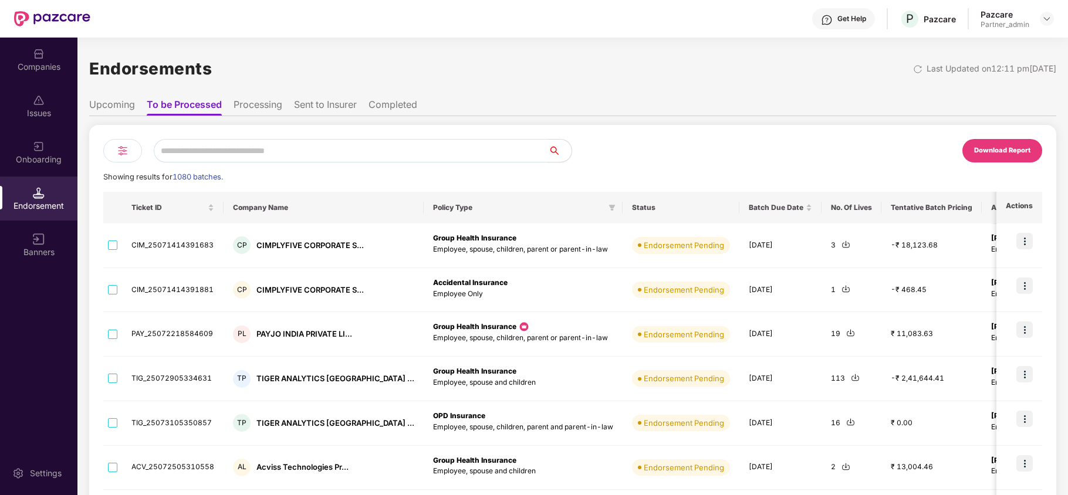
click at [31, 63] on div "Companies" at bounding box center [38, 67] width 77 height 12
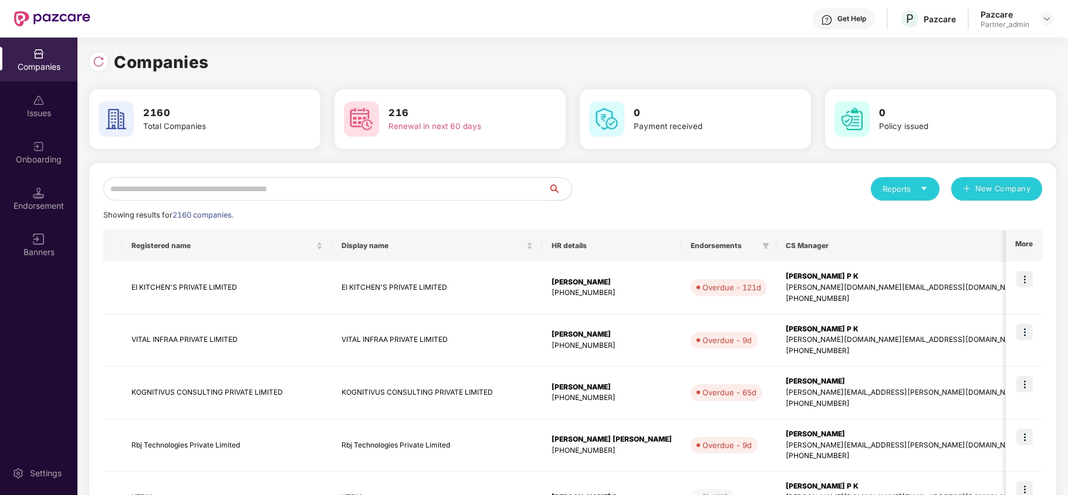
drag, startPoint x: 914, startPoint y: 177, endPoint x: 914, endPoint y: 187, distance: 9.4
click at [914, 180] on div "Reports" at bounding box center [905, 188] width 69 height 23
click at [903, 217] on div "Companies" at bounding box center [899, 220] width 43 height 13
click at [897, 197] on div "Reports" at bounding box center [905, 188] width 69 height 23
click at [900, 242] on div "Endorsements" at bounding box center [905, 243] width 55 height 13
